Goal: Task Accomplishment & Management: Complete application form

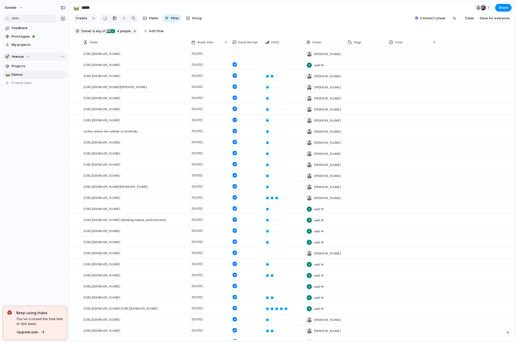
click at [37, 60] on button "🚀 Avenue" at bounding box center [35, 57] width 64 height 8
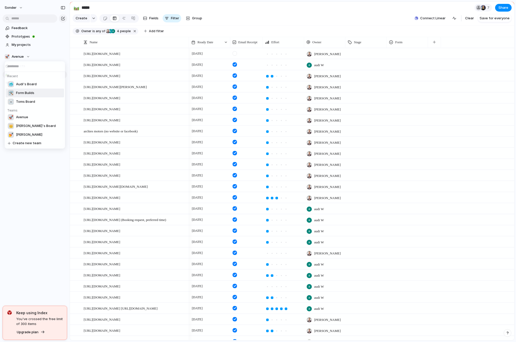
click at [30, 96] on li "🛠️ Form Builds" at bounding box center [35, 93] width 58 height 9
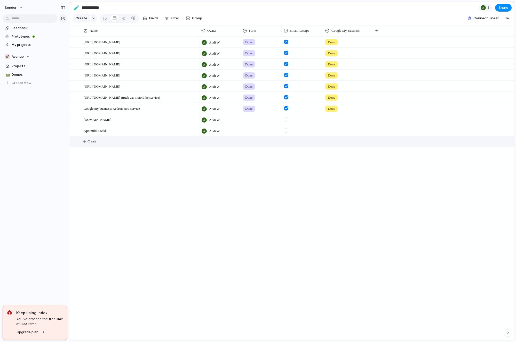
click at [107, 141] on button "Create" at bounding box center [298, 141] width 447 height 11
click at [114, 142] on textarea at bounding box center [140, 142] width 112 height 6
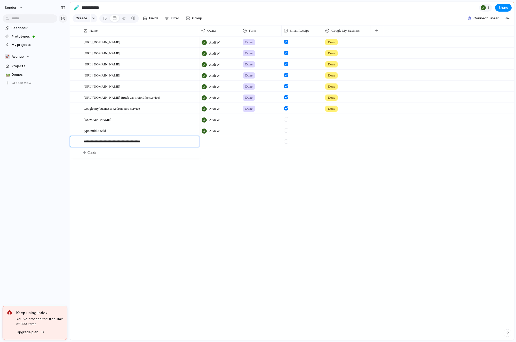
type textarea "**********"
click at [75, 110] on div at bounding box center [74, 109] width 4 height 4
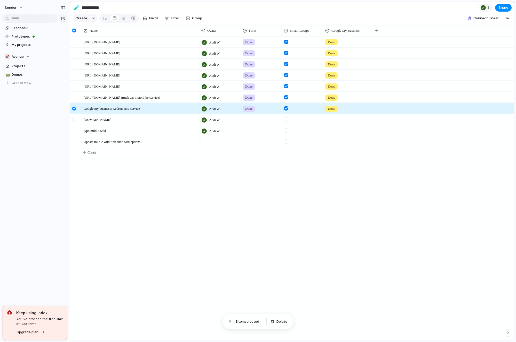
click at [74, 119] on div at bounding box center [74, 120] width 4 height 4
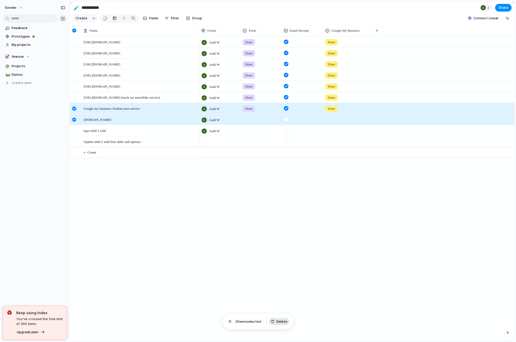
click at [281, 320] on span "Delete" at bounding box center [281, 322] width 11 height 5
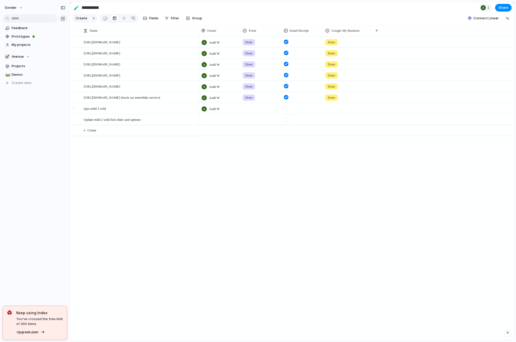
click at [74, 109] on div at bounding box center [74, 109] width 4 height 4
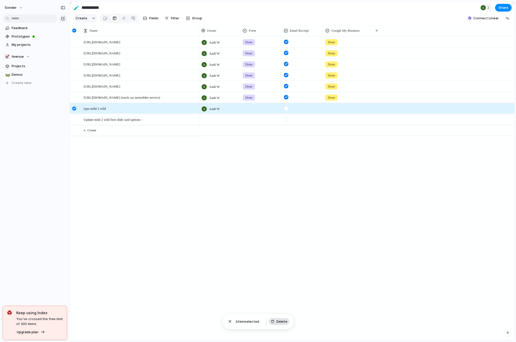
click at [273, 321] on div "button" at bounding box center [273, 322] width 4 height 4
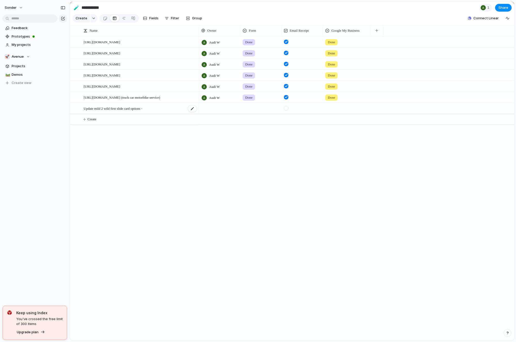
click at [105, 110] on span "Update mild 2 wild first slide card options -" at bounding box center [113, 108] width 59 height 6
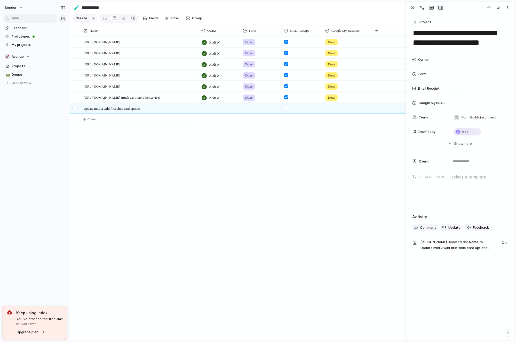
click at [76, 109] on div at bounding box center [74, 110] width 9 height 14
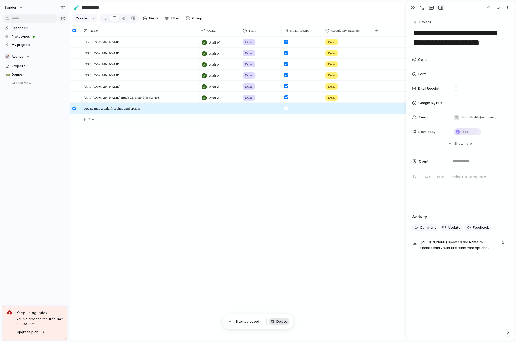
click at [277, 320] on span "Delete" at bounding box center [281, 322] width 11 height 5
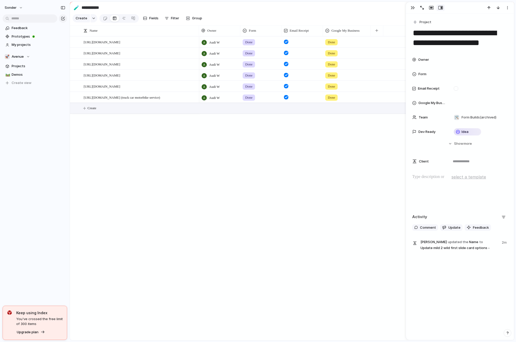
click at [156, 112] on button "Create" at bounding box center [298, 108] width 447 height 11
paste textarea "**********"
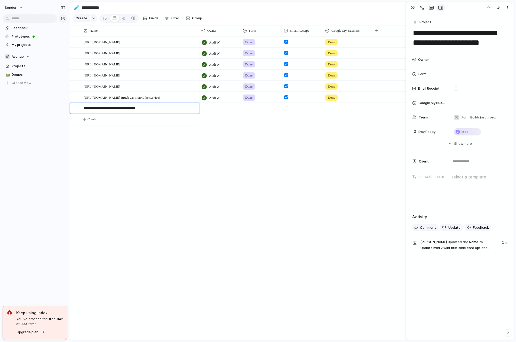
type textarea "**********"
click at [211, 106] on div at bounding box center [219, 108] width 41 height 11
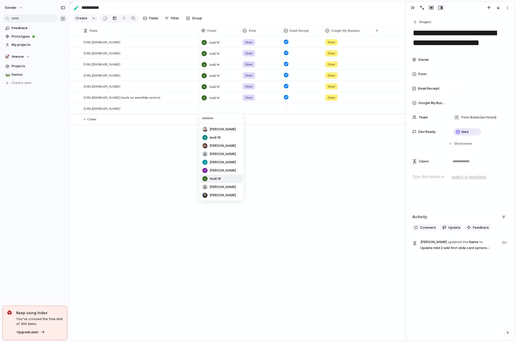
click at [215, 178] on span "Audi W" at bounding box center [214, 178] width 11 height 5
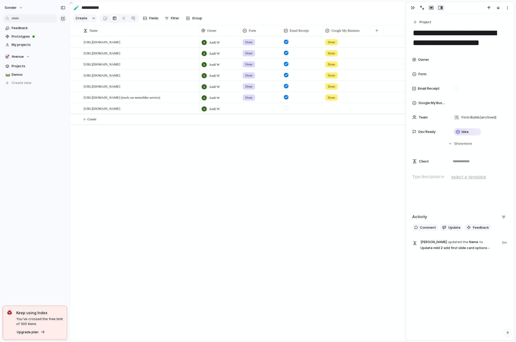
click at [255, 113] on div at bounding box center [260, 108] width 41 height 11
click at [255, 111] on div "Live Done In progress" at bounding box center [258, 171] width 516 height 342
click at [415, 9] on button "button" at bounding box center [412, 7] width 8 height 7
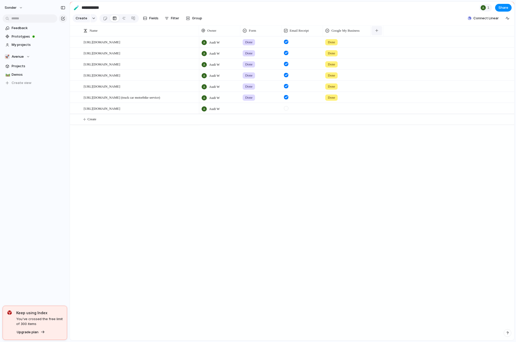
click at [381, 28] on button "button" at bounding box center [376, 30] width 11 height 9
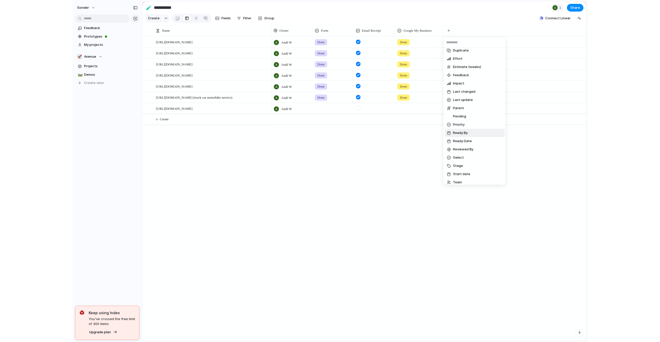
scroll to position [55, 0]
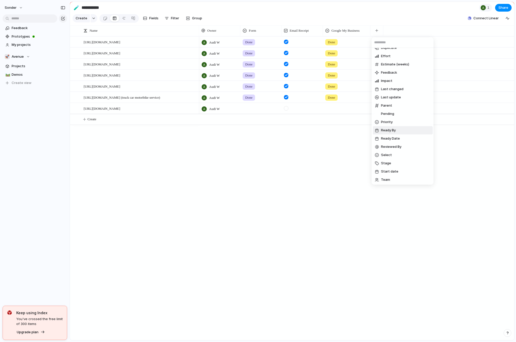
click at [395, 133] on span "Ready By" at bounding box center [388, 130] width 15 height 5
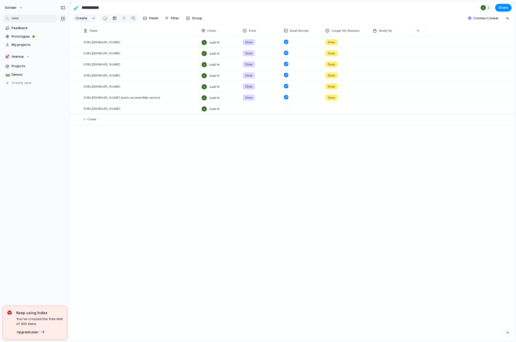
click at [384, 45] on div at bounding box center [390, 42] width 41 height 11
click at [388, 107] on div at bounding box center [390, 108] width 41 height 11
click at [398, 164] on button "9" at bounding box center [401, 163] width 9 height 9
click at [380, 39] on div at bounding box center [390, 38] width 41 height 3
click at [394, 94] on button "8" at bounding box center [390, 97] width 10 height 10
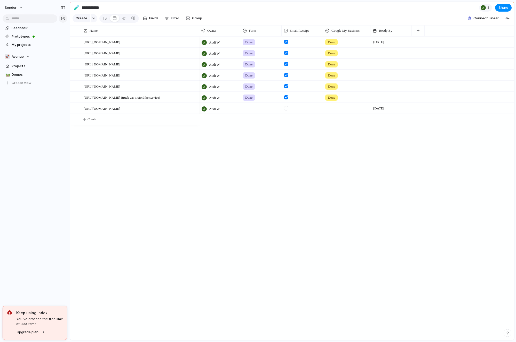
click at [386, 52] on div at bounding box center [390, 53] width 41 height 11
click at [392, 105] on button "8" at bounding box center [390, 108] width 10 height 10
click at [384, 64] on div at bounding box center [390, 64] width 41 height 11
click at [392, 116] on button "8" at bounding box center [390, 120] width 10 height 10
click at [380, 76] on div at bounding box center [390, 75] width 41 height 11
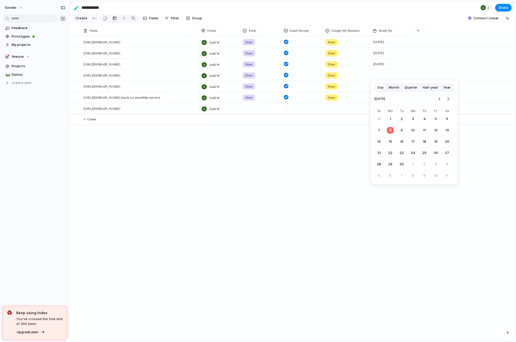
click at [389, 129] on button "8" at bounding box center [390, 131] width 10 height 10
click at [379, 85] on div at bounding box center [390, 86] width 41 height 11
click at [389, 140] on button "8" at bounding box center [390, 142] width 10 height 10
click at [381, 98] on div at bounding box center [390, 97] width 41 height 11
click at [390, 152] on button "8" at bounding box center [390, 153] width 10 height 10
